Goal: Check status: Check status

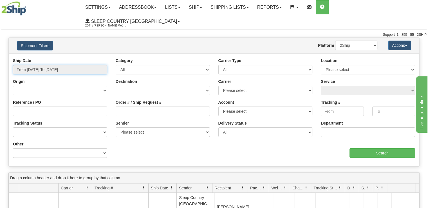
click at [42, 65] on input "From [DATE] To [DATE]" at bounding box center [60, 70] width 94 height 10
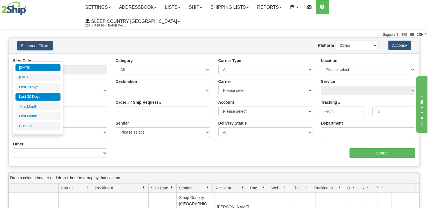
click at [42, 94] on li "Last 30 Days" at bounding box center [37, 97] width 45 height 8
type input "From [DATE] To [DATE]"
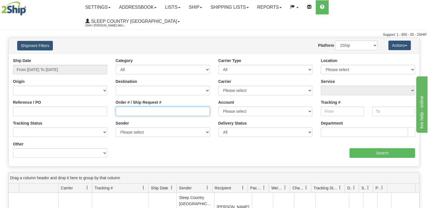
click at [171, 106] on input "Order # / Ship Request #" at bounding box center [163, 111] width 94 height 10
paste input "9002H961778"
type input "9002H961778"
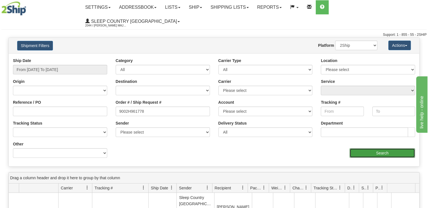
click at [391, 148] on input "Search" at bounding box center [382, 153] width 66 height 10
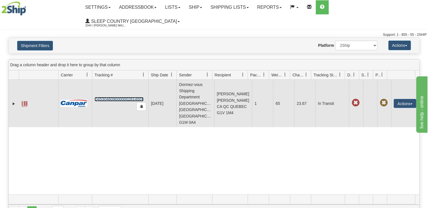
click at [112, 97] on link "D453046090000002814001" at bounding box center [119, 99] width 49 height 5
click at [410, 103] on span "button" at bounding box center [411, 103] width 2 height 1
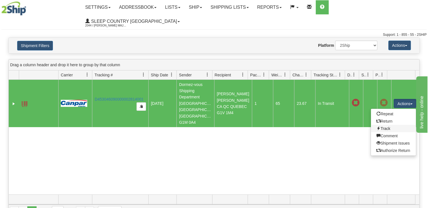
click at [403, 125] on link "Track" at bounding box center [393, 128] width 45 height 7
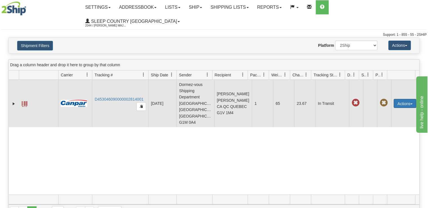
click at [409, 99] on button "Actions" at bounding box center [405, 103] width 23 height 9
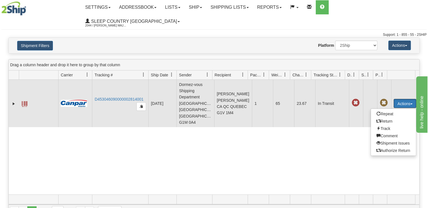
click at [400, 99] on button "Actions" at bounding box center [405, 103] width 23 height 9
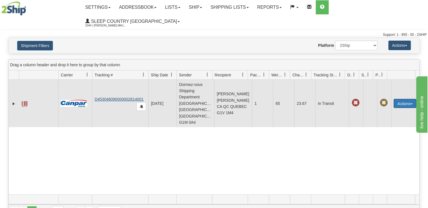
drag, startPoint x: 144, startPoint y: 81, endPoint x: 122, endPoint y: 81, distance: 22.5
click at [122, 81] on td "D453046090000002814001" at bounding box center [120, 103] width 56 height 47
